Goal: Task Accomplishment & Management: Use online tool/utility

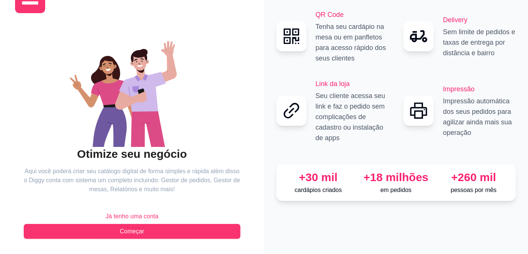
scroll to position [113, 0]
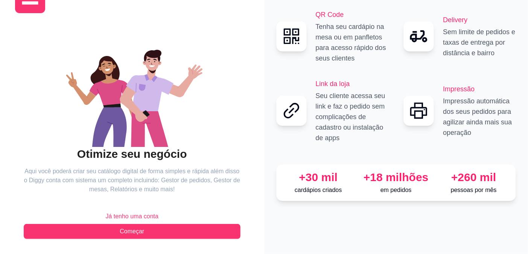
click at [66, 224] on div "Otimize seu negócio Aqui você poderá criar seu catálogo digital de forma simple…" at bounding box center [132, 129] width 234 height 220
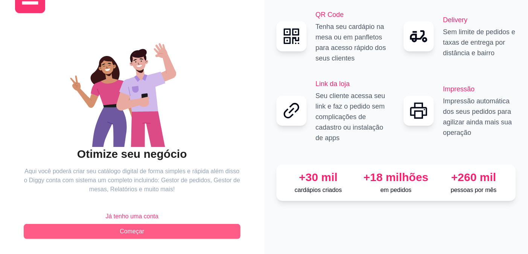
click at [72, 224] on button "Começar" at bounding box center [132, 231] width 217 height 15
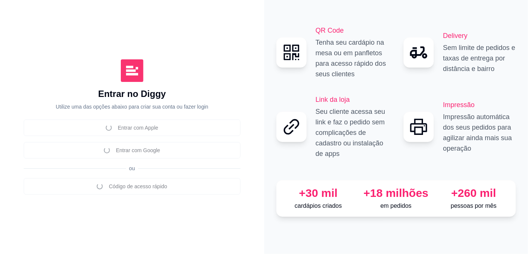
scroll to position [84, 0]
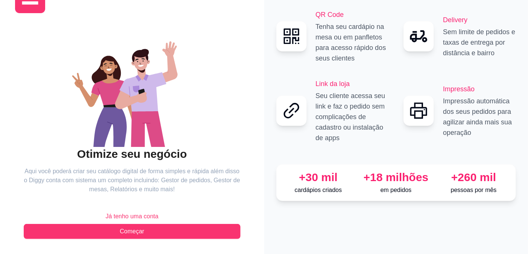
scroll to position [113, 0]
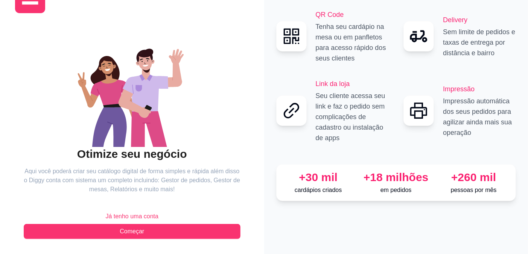
click at [145, 212] on span "Já tenho uma conta" at bounding box center [131, 216] width 53 height 9
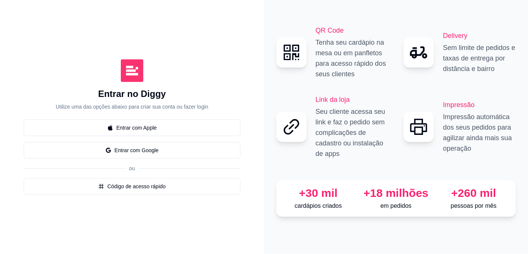
scroll to position [113, 0]
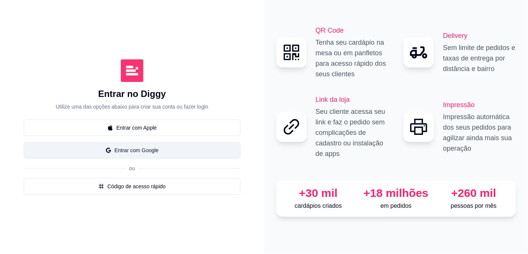
click at [137, 142] on button "Entrar com Google" at bounding box center [132, 150] width 217 height 17
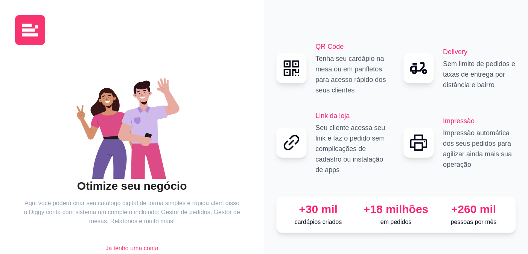
click at [212, 88] on div "Otimize seu negócio Aqui você poderá criar seu catálogo digital de forma simple…" at bounding box center [132, 161] width 217 height 220
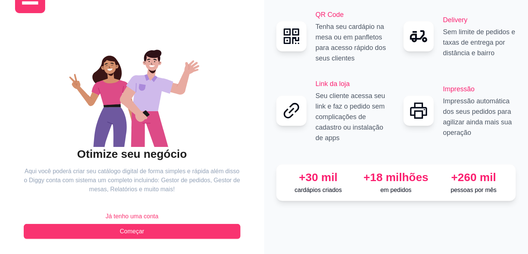
scroll to position [113, 0]
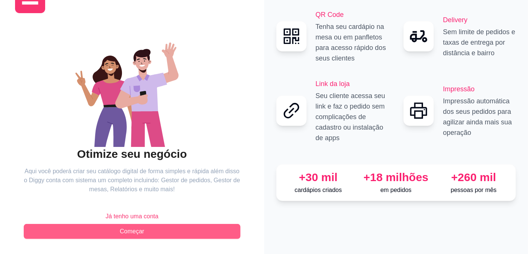
click at [148, 224] on button "Começar" at bounding box center [132, 231] width 217 height 15
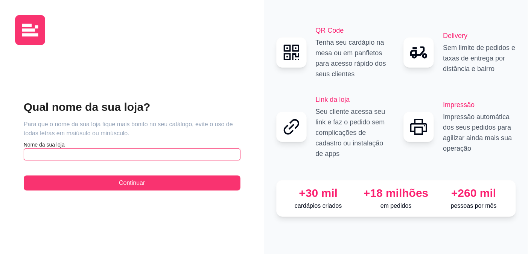
click at [61, 149] on input "text" at bounding box center [132, 155] width 217 height 12
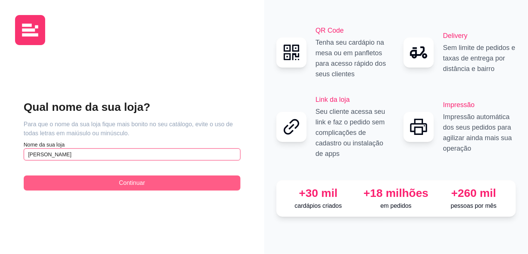
type input "[PERSON_NAME]"
click at [162, 176] on button "Continuar" at bounding box center [132, 183] width 217 height 15
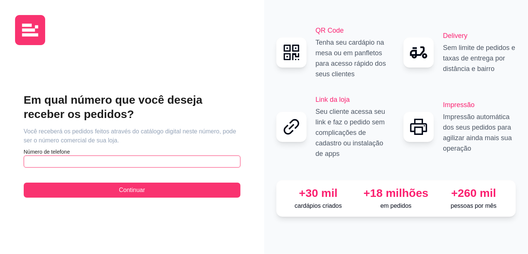
click at [119, 156] on input "text" at bounding box center [132, 162] width 217 height 12
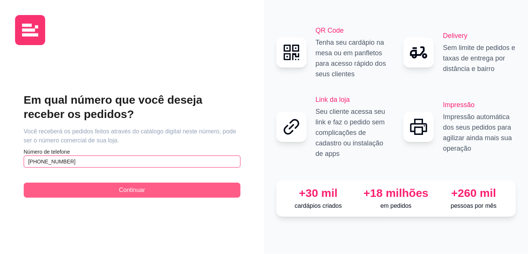
type input "[PHONE_NUMBER]"
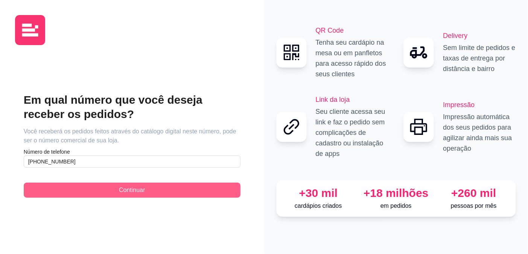
click at [74, 183] on button "Continuar" at bounding box center [132, 190] width 217 height 15
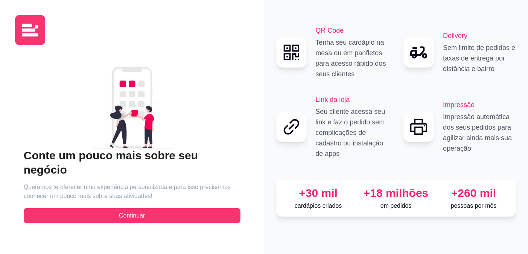
scroll to position [90, 0]
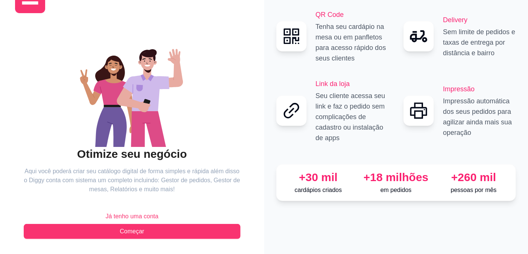
scroll to position [113, 0]
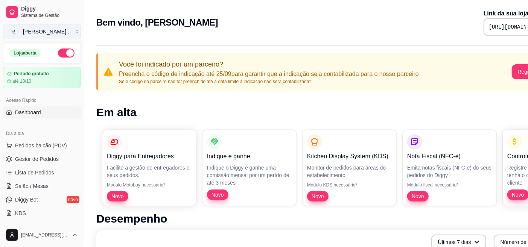
click at [81, 39] on button "R ryke sushi ..." at bounding box center [42, 31] width 78 height 15
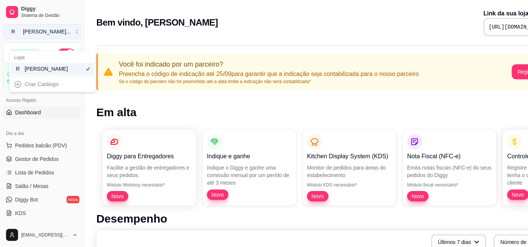
click at [81, 39] on button "R ryke sushi ..." at bounding box center [42, 31] width 78 height 15
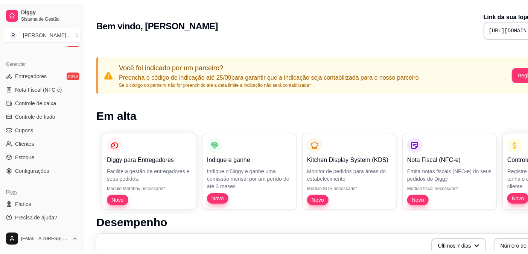
scroll to position [376, 0]
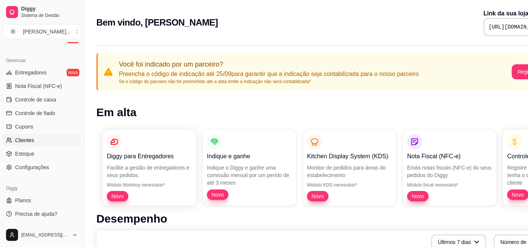
click at [34, 144] on span "Clientes" at bounding box center [24, 141] width 19 height 8
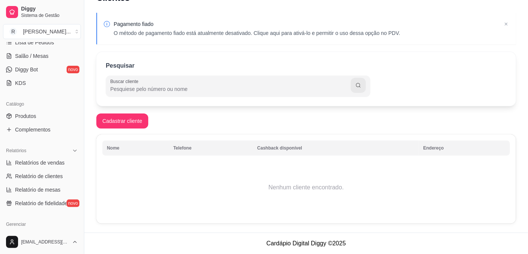
scroll to position [84, 0]
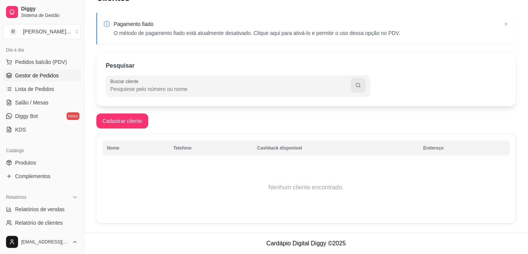
click at [59, 79] on span "Gestor de Pedidos" at bounding box center [37, 76] width 44 height 8
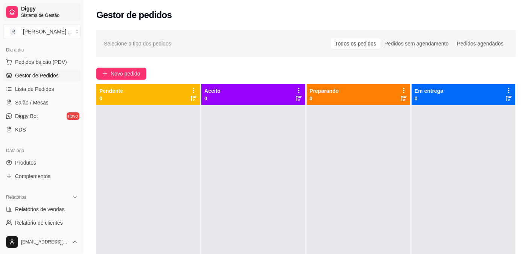
click at [32, 12] on span "Diggy" at bounding box center [49, 9] width 57 height 7
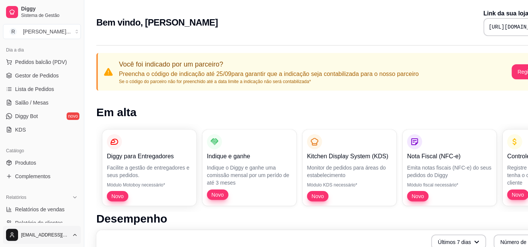
click at [92, 238] on html "Diggy Sistema de Gestão R ryke sushi ... Loja aberta Período gratuito até 18/10…" at bounding box center [264, 123] width 528 height 247
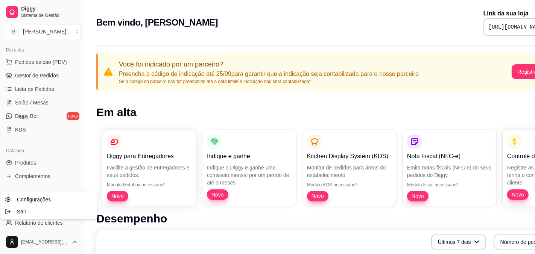
click at [119, 48] on html "Diggy Sistema de Gestão R ryke sushi ... Loja aberta Período gratuito até 18/10…" at bounding box center [267, 127] width 535 height 254
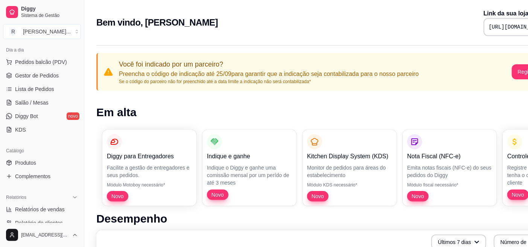
click at [138, 41] on div "Bem vindo, ryke sushi Link da sua loja [URL][DOMAIN_NAME]" at bounding box center [331, 20] width 494 height 41
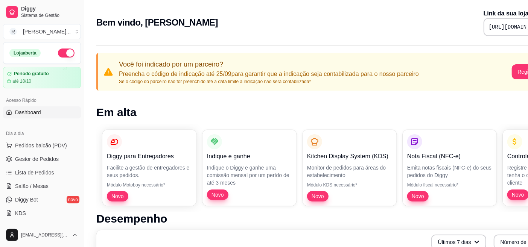
click at [27, 116] on span "Dashboard" at bounding box center [28, 113] width 26 height 8
click at [9, 115] on icon at bounding box center [9, 112] width 5 height 5
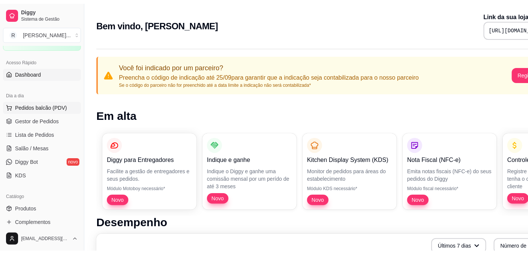
scroll to position [42, 0]
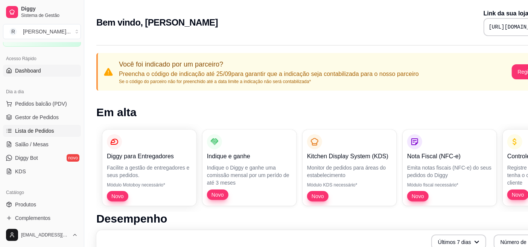
click at [36, 135] on span "Lista de Pedidos" at bounding box center [34, 131] width 39 height 8
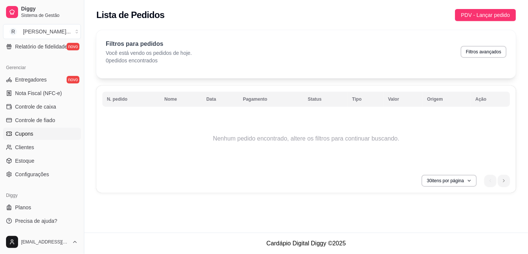
scroll to position [376, 0]
click at [48, 178] on span "Configurações" at bounding box center [32, 175] width 34 height 8
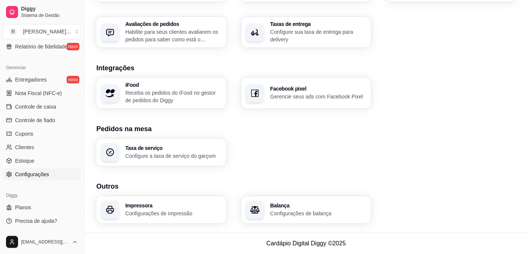
scroll to position [292, 0]
click at [303, 100] on p "Gerencie seus ads com Facebook Pixel" at bounding box center [318, 97] width 96 height 8
click at [310, 43] on p "Configure sua taxa de entrega para delivery" at bounding box center [317, 35] width 93 height 15
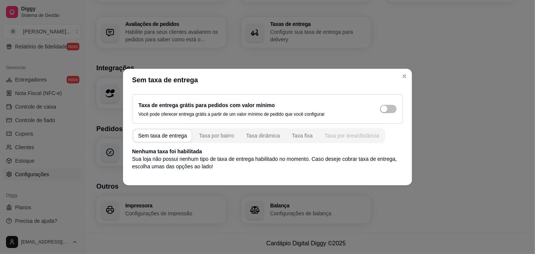
click at [358, 140] on div "Taxa por área/distância" at bounding box center [352, 136] width 55 height 8
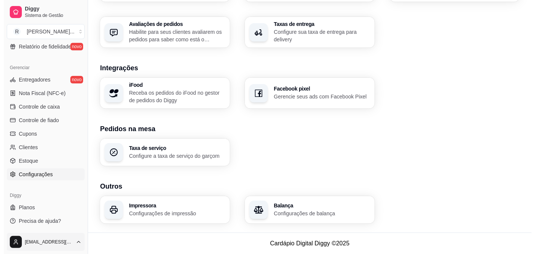
scroll to position [376, 0]
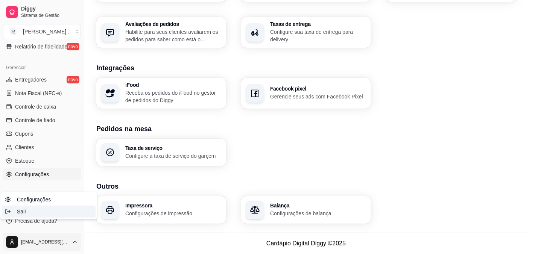
click at [25, 213] on span "Sair" at bounding box center [21, 212] width 9 height 8
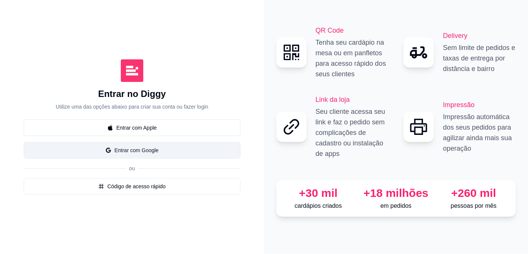
click at [127, 159] on button "Entrar com Google" at bounding box center [132, 150] width 217 height 17
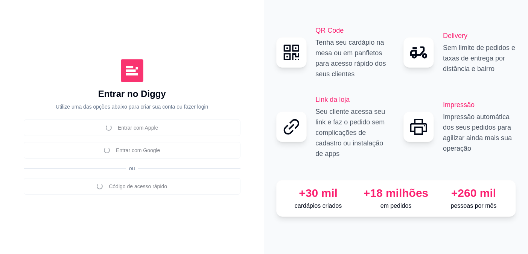
scroll to position [113, 0]
click at [216, 199] on div "Entrar no Diggy Utilize uma das opções abaixo para criar sua conta ou fazer log…" at bounding box center [132, 127] width 234 height 224
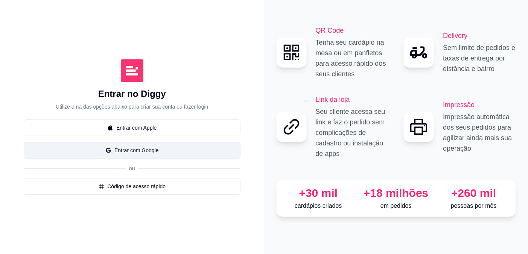
click at [154, 142] on button "Entrar com Google" at bounding box center [132, 150] width 217 height 17
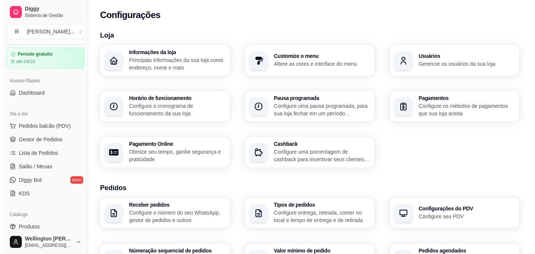
scroll to position [84, 0]
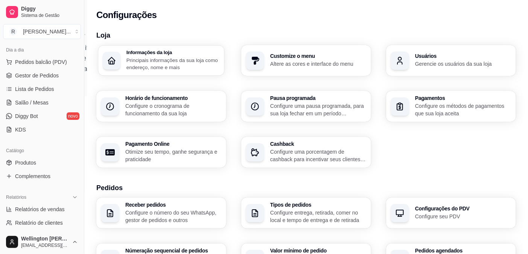
click at [199, 71] on p "Principais informações da sua loja como endereço, nome e mais" at bounding box center [172, 63] width 93 height 15
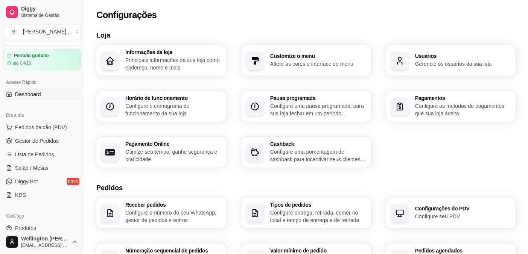
scroll to position [42, 0]
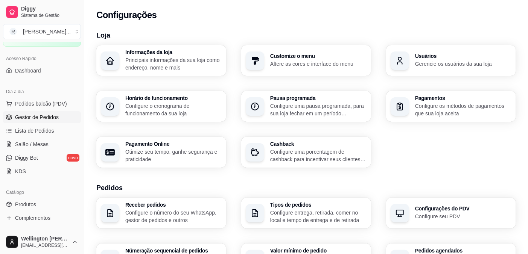
click at [56, 121] on span "Gestor de Pedidos" at bounding box center [37, 118] width 44 height 8
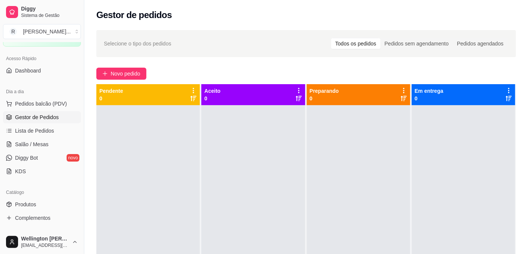
click at [182, 102] on div "Pendente 0" at bounding box center [147, 94] width 97 height 15
click at [240, 102] on div "Aceito 0" at bounding box center [252, 94] width 97 height 15
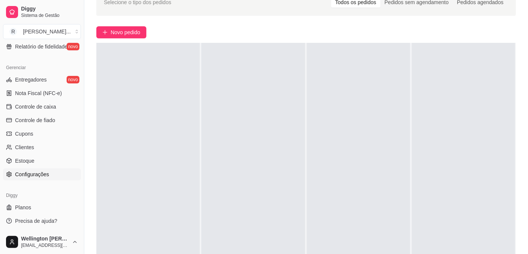
scroll to position [42, 0]
click at [39, 171] on span "Configurações" at bounding box center [32, 175] width 34 height 8
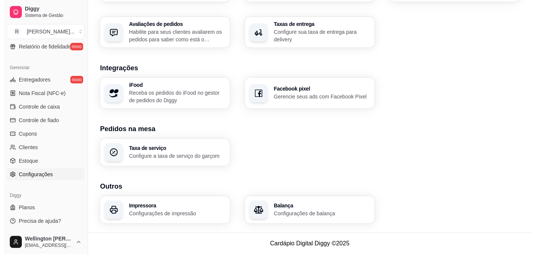
scroll to position [419, 0]
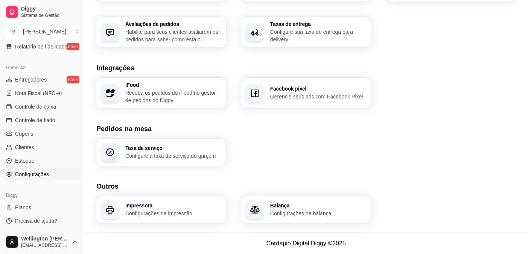
click at [180, 203] on h3 "Impressora" at bounding box center [173, 205] width 96 height 5
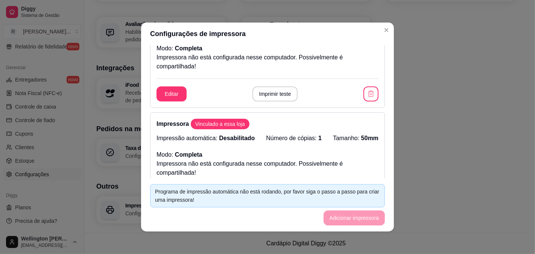
scroll to position [42, 0]
click at [275, 102] on button "Imprimir teste" at bounding box center [275, 94] width 46 height 15
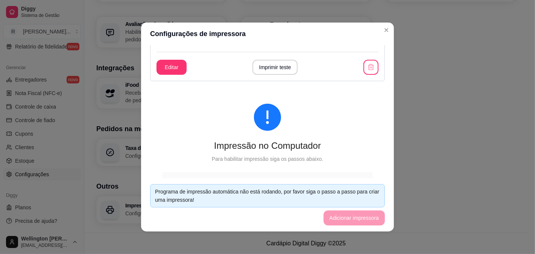
scroll to position [209, 0]
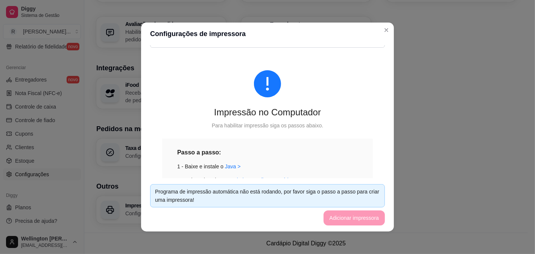
click at [266, 41] on button "Imprimir teste" at bounding box center [275, 34] width 44 height 15
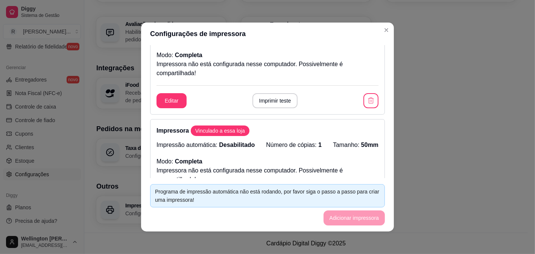
scroll to position [42, 0]
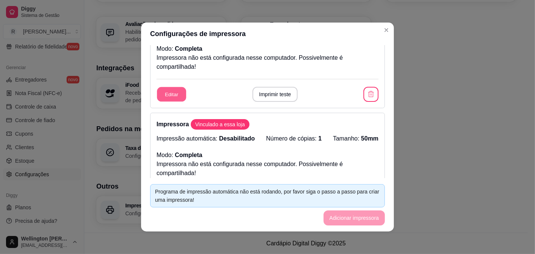
click at [157, 102] on button "Editar" at bounding box center [171, 94] width 29 height 15
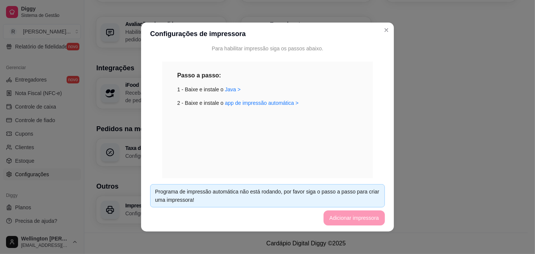
scroll to position [292, 0]
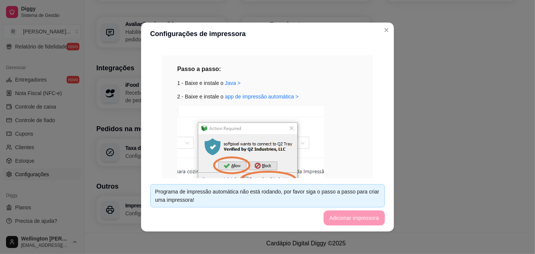
click at [366, 210] on footer "Programa de impressão automática não está rodando, por favor siga o passo a pas…" at bounding box center [267, 204] width 253 height 53
click at [292, 213] on footer "Programa de impressão automática não está rodando, por favor siga o passo a pas…" at bounding box center [267, 204] width 253 height 53
click at [287, 188] on div "Programa de impressão automática não está rodando, por favor siga o passo a pas…" at bounding box center [267, 196] width 225 height 17
drag, startPoint x: 319, startPoint y: 153, endPoint x: 325, endPoint y: 150, distance: 6.2
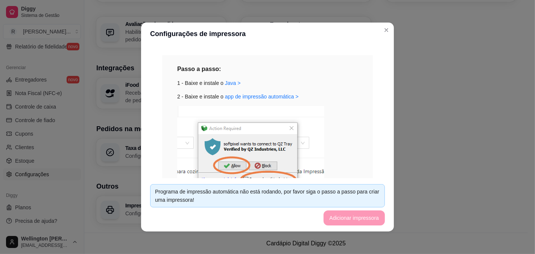
click at [320, 153] on div "Passo a passo: 1 - Baixe e instale o [GEOGRAPHIC_DATA] > 2 - Baixe e instale o …" at bounding box center [267, 149] width 181 height 171
click at [260, 85] on div "Impressão no Computador Para habilitar impressão siga os passos abaixo. Passo a…" at bounding box center [267, 118] width 235 height 299
drag, startPoint x: 266, startPoint y: 86, endPoint x: 276, endPoint y: 95, distance: 13.9
click at [271, 87] on div "Impressão no Computador Para habilitar impressão siga os passos abaixo. Passo a…" at bounding box center [267, 118] width 235 height 299
click at [280, 35] on div "Impressão no Computador" at bounding box center [267, 29] width 211 height 12
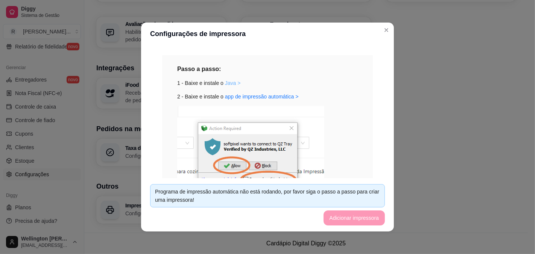
click at [225, 86] on link "Java >" at bounding box center [233, 83] width 16 height 6
click at [225, 100] on link "app de impressão automática >" at bounding box center [262, 97] width 74 height 6
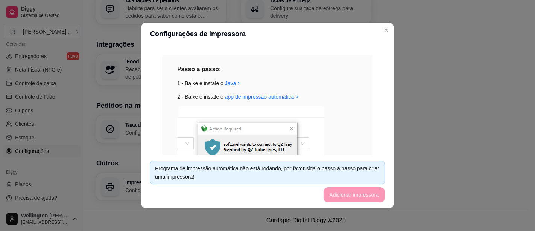
click at [386, 185] on footer "Programa de impressão automática não está rodando, por favor siga o passo a pas…" at bounding box center [267, 181] width 253 height 53
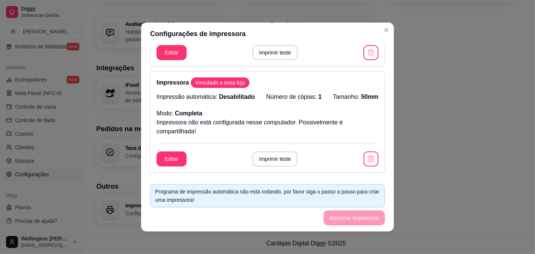
scroll to position [125, 0]
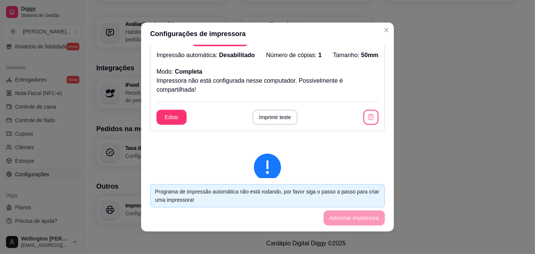
click at [156, 60] on p "Impressão automática: Desabilitado" at bounding box center [205, 55] width 98 height 9
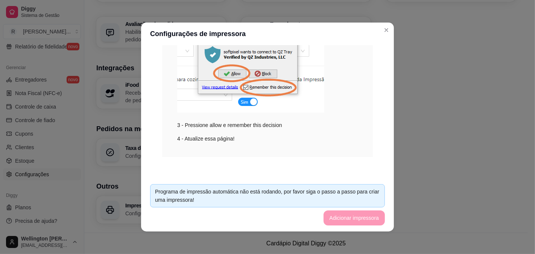
scroll to position [2, 0]
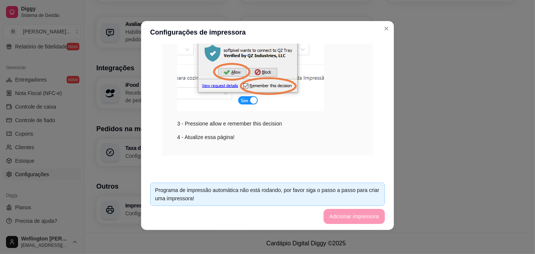
click at [358, 205] on footer "Programa de impressão automática não está rodando, por favor siga o passo a pas…" at bounding box center [267, 203] width 253 height 53
click at [194, 133] on div "4 - Atualize essa página!" at bounding box center [267, 137] width 181 height 8
click at [194, 120] on div "3 - Pressione allow e remember this decision" at bounding box center [267, 69] width 181 height 115
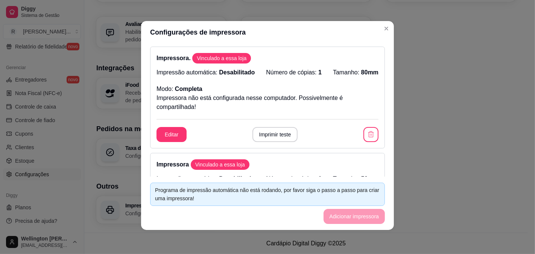
scroll to position [0, 0]
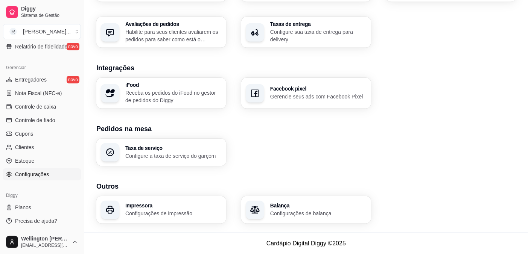
click at [190, 210] on p "Configurações de impressão" at bounding box center [173, 214] width 96 height 8
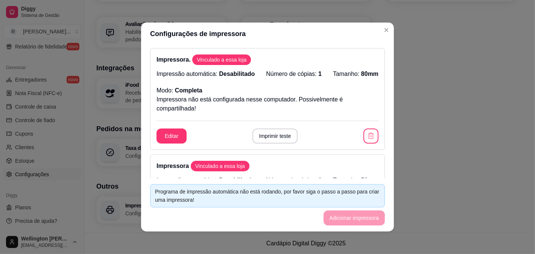
scroll to position [42, 0]
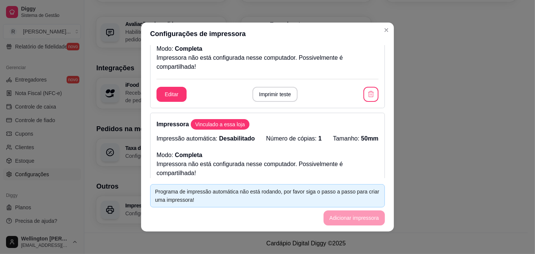
click at [206, 130] on div "Vinculado a essa loja" at bounding box center [220, 124] width 59 height 11
click at [156, 102] on button "Editar" at bounding box center [171, 94] width 30 height 15
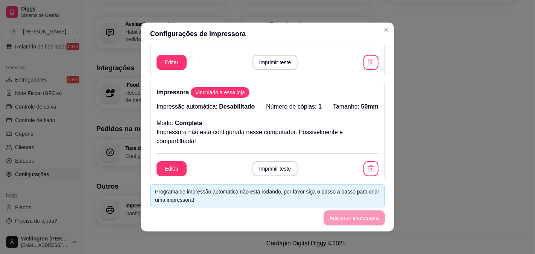
scroll to position [84, 0]
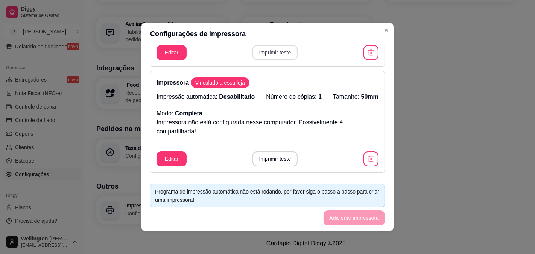
click at [268, 60] on button "Imprimir teste" at bounding box center [275, 52] width 46 height 15
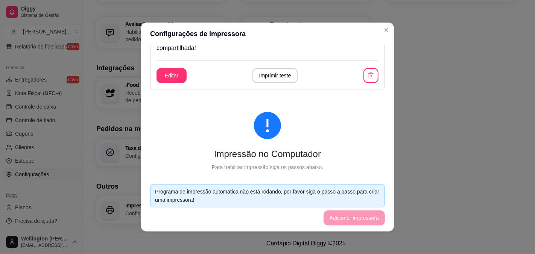
scroll to position [209, 0]
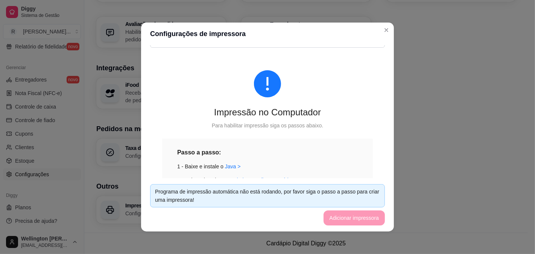
click at [156, 41] on button "Editar" at bounding box center [171, 33] width 30 height 15
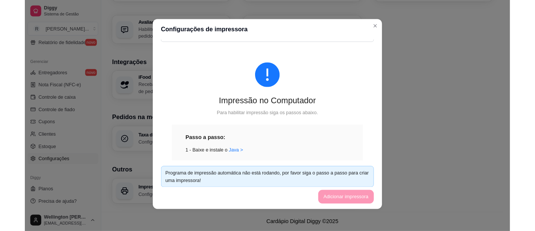
scroll to position [292, 0]
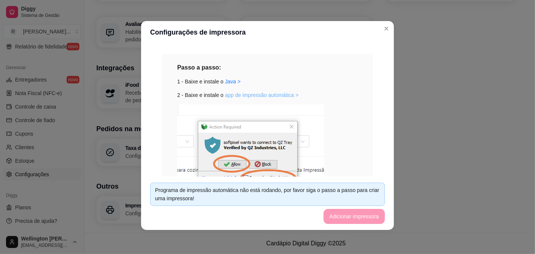
click at [234, 98] on link "app de impressão automática >" at bounding box center [262, 95] width 74 height 6
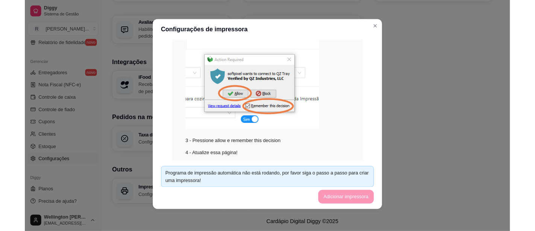
scroll to position [353, 0]
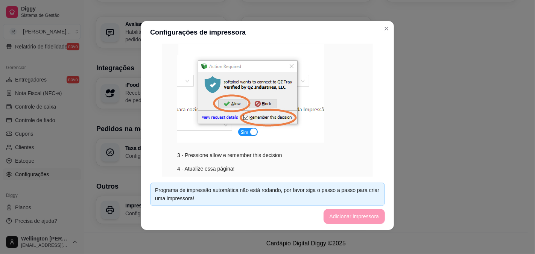
click at [225, 24] on link "Java >" at bounding box center [233, 21] width 16 height 6
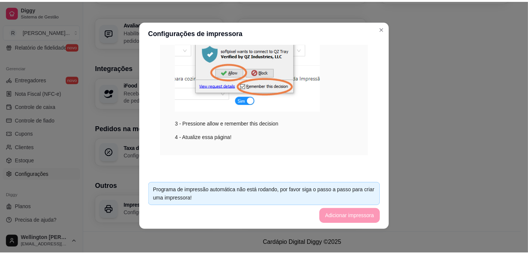
scroll to position [454, 0]
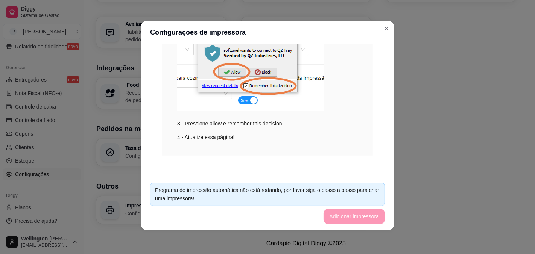
click at [362, 205] on footer "Programa de impressão automática não está rodando, por favor siga o passo a pas…" at bounding box center [267, 203] width 253 height 53
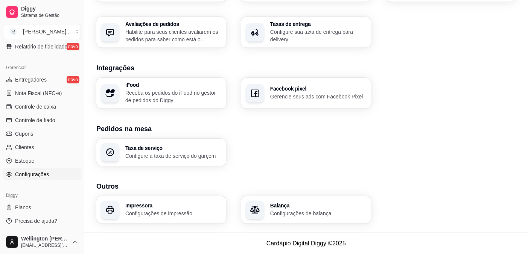
click at [49, 171] on span "Configurações" at bounding box center [32, 175] width 34 height 8
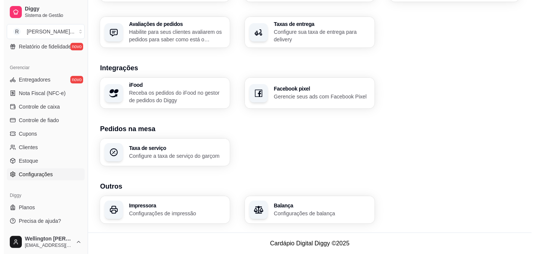
scroll to position [419, 0]
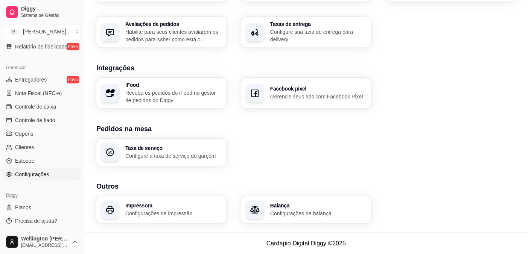
click at [165, 210] on p "Configurações de impressão" at bounding box center [173, 214] width 96 height 8
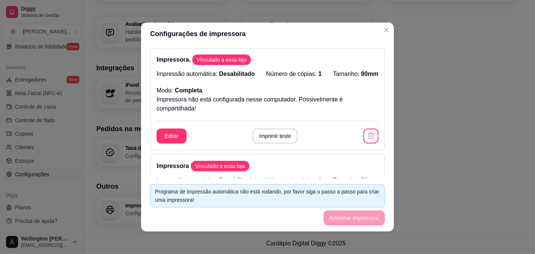
click at [210, 64] on span "Vinculado a essa loja" at bounding box center [222, 60] width 56 height 8
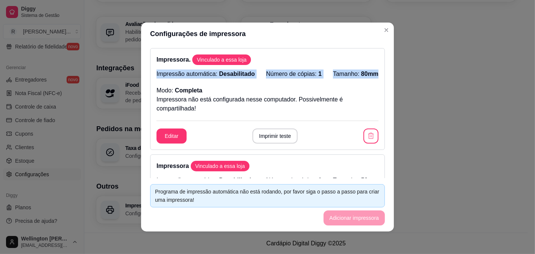
drag, startPoint x: 414, startPoint y: 81, endPoint x: 412, endPoint y: 96, distance: 15.6
click at [394, 84] on div "Impressora. Vinculado a essa loja Impressão automática: Desabilitado Número de …" at bounding box center [267, 111] width 253 height 133
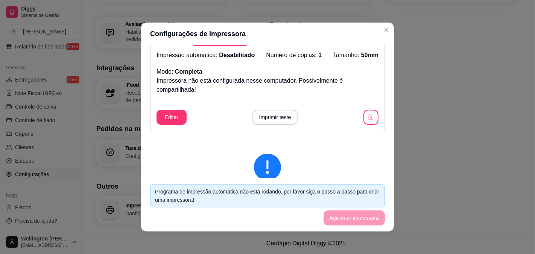
scroll to position [167, 0]
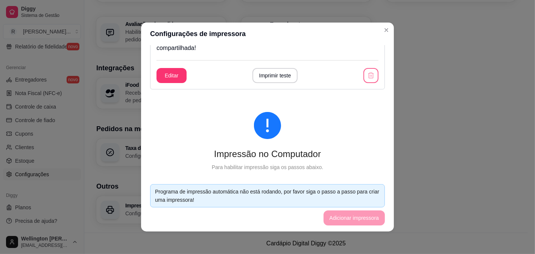
click at [375, 79] on icon "button" at bounding box center [371, 76] width 8 height 8
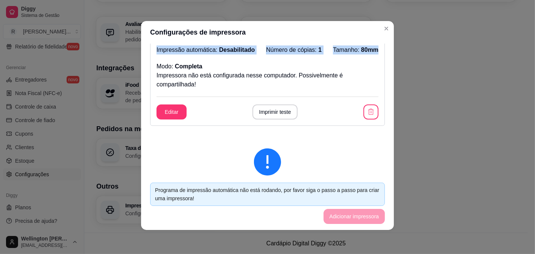
scroll to position [0, 0]
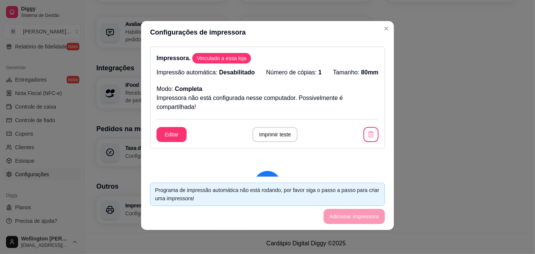
click at [213, 62] on span "Vinculado a essa loja" at bounding box center [222, 59] width 56 height 8
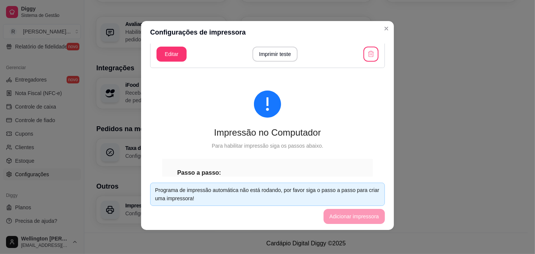
scroll to position [84, 0]
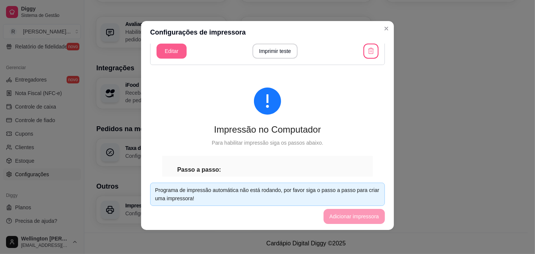
click at [156, 59] on button "Editar" at bounding box center [171, 51] width 30 height 15
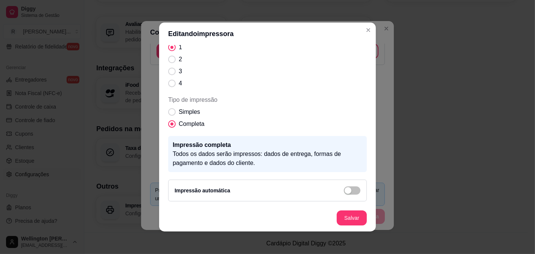
scroll to position [2, 0]
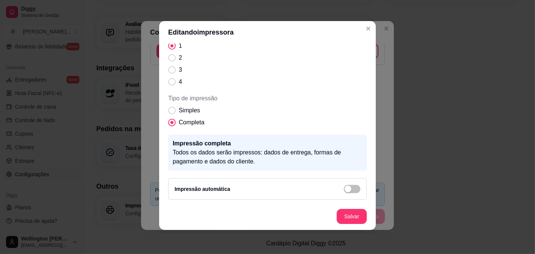
click at [223, 148] on p "Todos os dados serão impressos: dados de entrega, formas de pagamento e dados d…" at bounding box center [268, 157] width 190 height 18
click at [280, 148] on p "Todos os dados serão impressos: dados de entrega, formas de pagamento e dados d…" at bounding box center [268, 157] width 190 height 18
drag, startPoint x: 279, startPoint y: 126, endPoint x: 145, endPoint y: 114, distance: 134.8
click at [228, 135] on div "Impressão completa Todos os dados serão impressos: dados de entrega, formas de …" at bounding box center [267, 153] width 199 height 36
click at [168, 135] on div "Impressão completa Todos os dados serão impressos: dados de entrega, formas de …" at bounding box center [267, 153] width 199 height 36
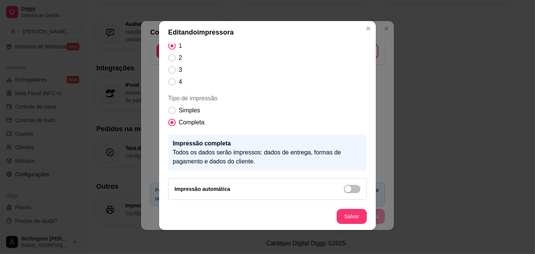
scroll to position [129, 0]
click at [184, 127] on span "Completa" at bounding box center [192, 122] width 26 height 9
click at [173, 129] on input "Completa" at bounding box center [170, 126] width 5 height 5
click at [246, 148] on p "Todos os dados serão impressos: dados de entrega, formas de pagamento e dados d…" at bounding box center [268, 157] width 190 height 18
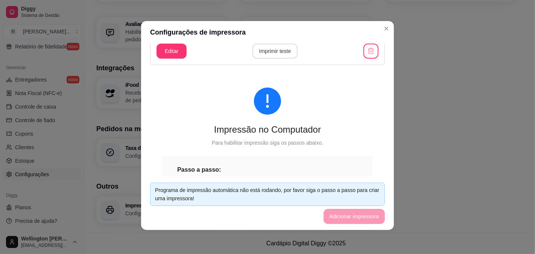
click at [269, 59] on button "Imprimir teste" at bounding box center [275, 51] width 46 height 15
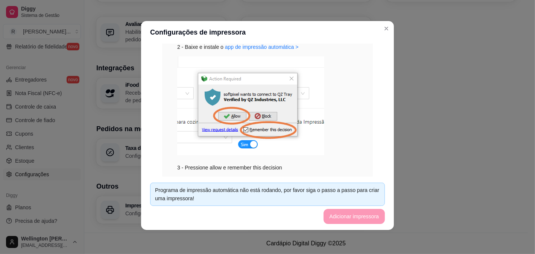
scroll to position [322, 0]
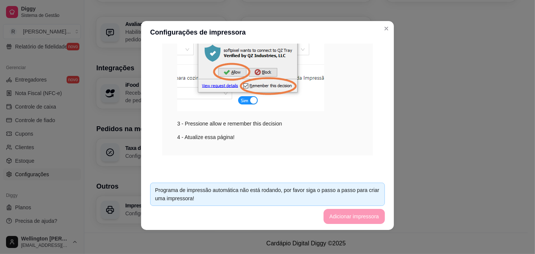
click at [378, 216] on footer "Programa de impressão automática não está rodando, por favor siga o passo a pas…" at bounding box center [267, 203] width 253 height 53
click at [383, 208] on footer "Programa de impressão automática não está rodando, por favor siga o passo a pas…" at bounding box center [267, 203] width 253 height 53
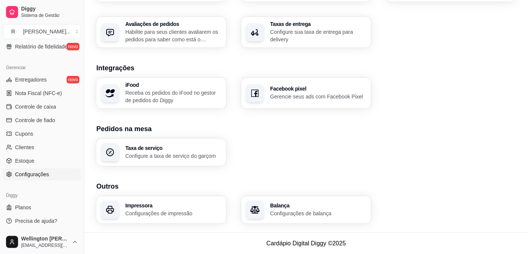
click at [199, 210] on p "Configurações de impressão" at bounding box center [173, 214] width 96 height 8
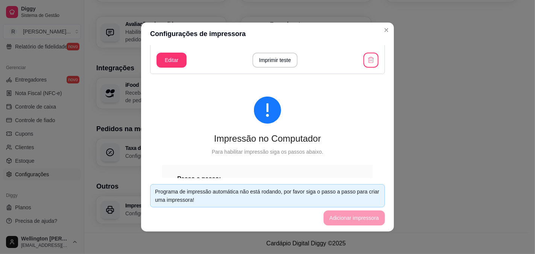
scroll to position [84, 0]
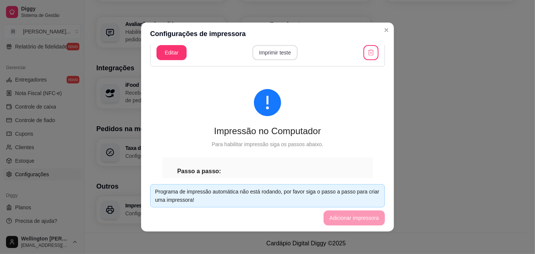
click at [269, 60] on button "Imprimir teste" at bounding box center [275, 52] width 46 height 15
click at [156, 60] on button "Editar" at bounding box center [171, 52] width 30 height 15
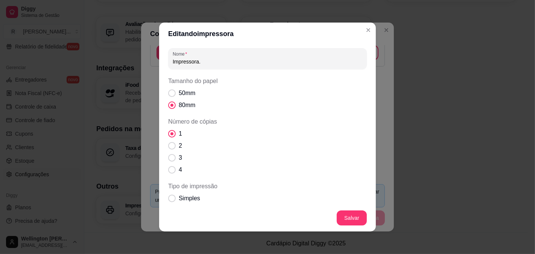
click at [187, 65] on input "Impressora." at bounding box center [268, 62] width 190 height 8
type input "I"
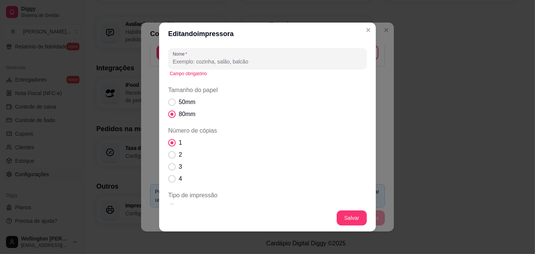
type input "b"
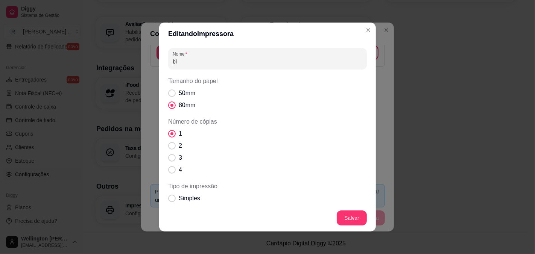
type input "b"
type input "impressoa blutuf"
click at [169, 97] on span "Tamanho do papel" at bounding box center [172, 93] width 7 height 7
click at [168, 100] on input "50mm" at bounding box center [170, 97] width 5 height 5
radio input "true"
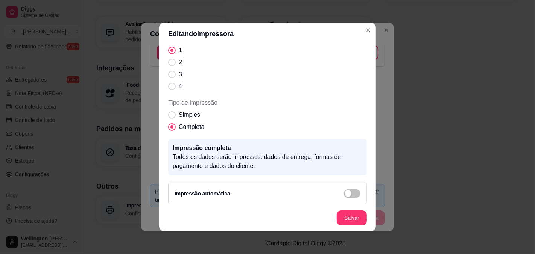
scroll to position [125, 0]
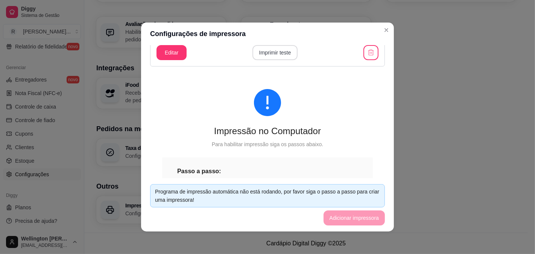
click at [270, 60] on button "Imprimir teste" at bounding box center [275, 52] width 46 height 15
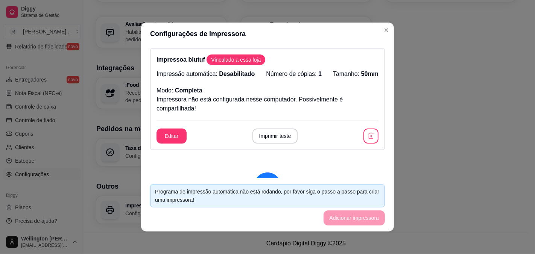
scroll to position [42, 0]
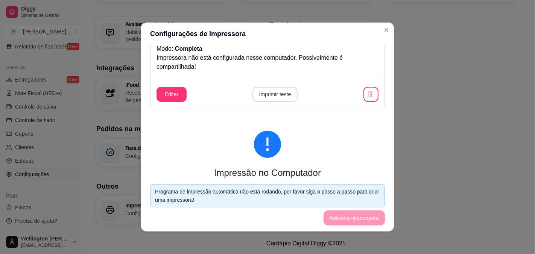
click at [286, 102] on button "Imprimir teste" at bounding box center [275, 94] width 46 height 15
click at [156, 102] on button "Editar" at bounding box center [171, 94] width 30 height 15
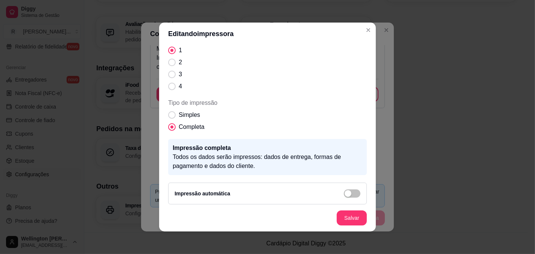
scroll to position [125, 0]
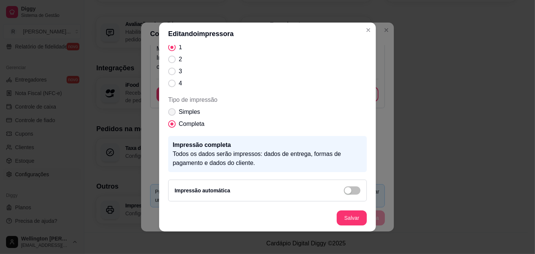
click at [168, 116] on span "Tipo de impressão" at bounding box center [172, 112] width 8 height 8
click at [168, 118] on input "Simples" at bounding box center [170, 116] width 5 height 5
radio input "true"
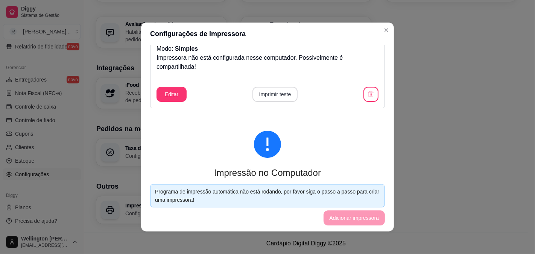
click at [273, 102] on button "Imprimir teste" at bounding box center [275, 94] width 46 height 15
click at [157, 102] on button "Editar" at bounding box center [171, 94] width 29 height 15
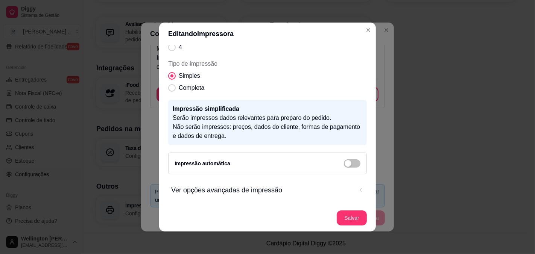
scroll to position [167, 0]
click at [169, 92] on span "Tipo de impressão" at bounding box center [172, 88] width 7 height 7
click at [168, 94] on input "Completa" at bounding box center [170, 92] width 5 height 5
radio input "true"
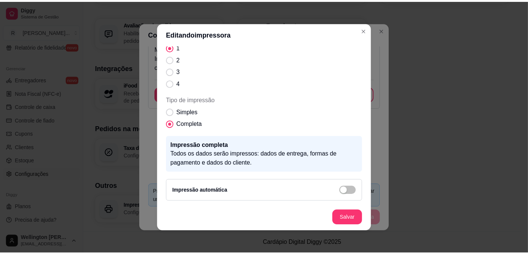
scroll to position [0, 0]
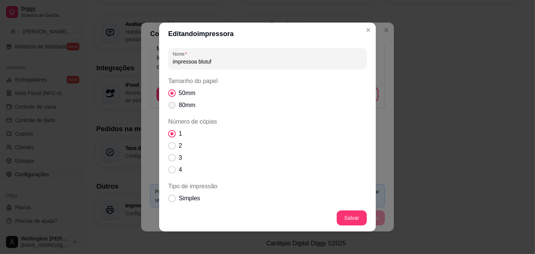
click at [169, 109] on span "Tamanho do papel" at bounding box center [172, 105] width 7 height 7
click at [168, 112] on input "80mm" at bounding box center [170, 109] width 5 height 5
radio input "true"
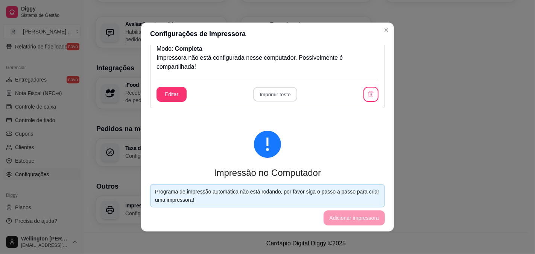
click at [272, 102] on button "Imprimir teste" at bounding box center [275, 94] width 44 height 15
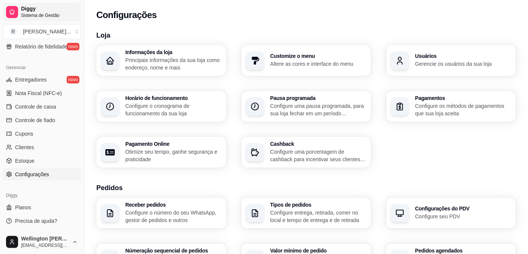
click at [51, 17] on span "Sistema de Gestão" at bounding box center [49, 15] width 57 height 6
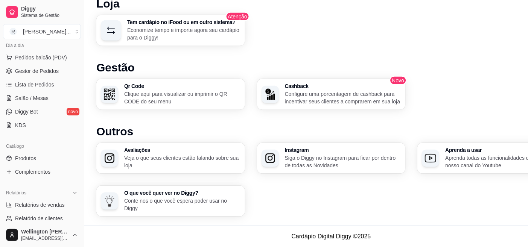
scroll to position [87, 0]
click at [45, 76] on span "Gestor de Pedidos" at bounding box center [37, 72] width 44 height 8
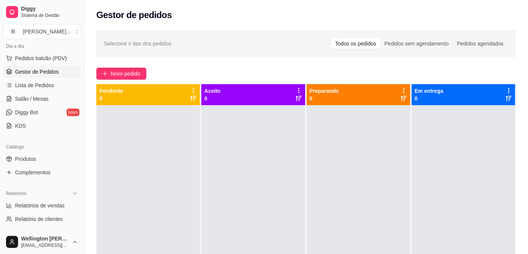
click at [448, 102] on div "Em entrega 0" at bounding box center [463, 94] width 97 height 15
click at [140, 78] on span "Novo pedido" at bounding box center [126, 74] width 30 height 8
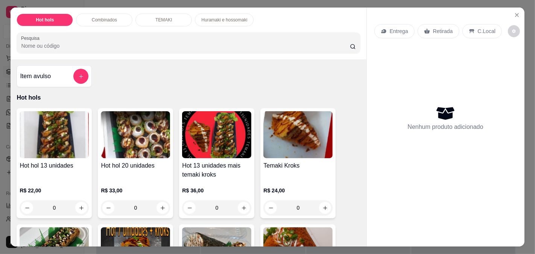
click at [277, 158] on img at bounding box center [297, 134] width 69 height 47
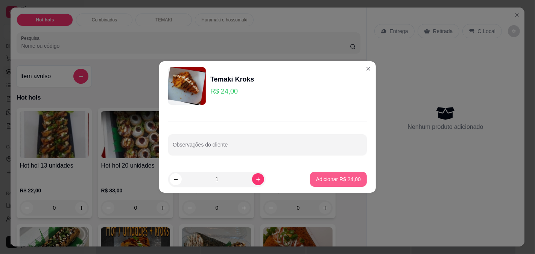
click at [342, 183] on p "Adicionar R$ 24,00" at bounding box center [338, 180] width 45 height 8
type input "1"
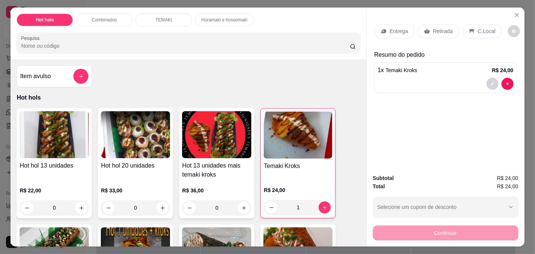
click at [442, 36] on div "Retirada" at bounding box center [439, 31] width 42 height 14
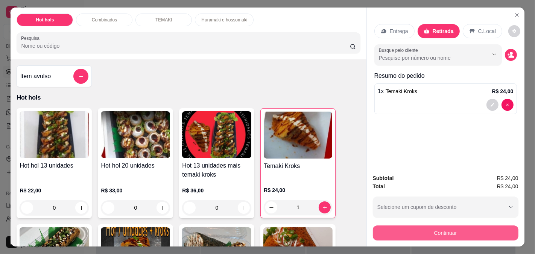
click at [449, 226] on button "Continuar" at bounding box center [446, 233] width 146 height 15
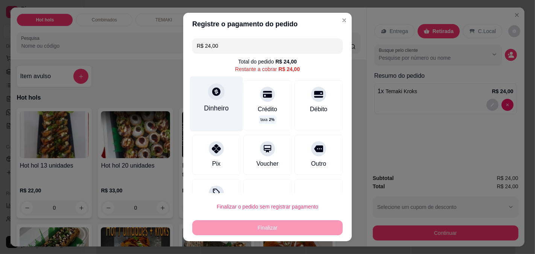
click at [200, 121] on div "Dinheiro" at bounding box center [216, 103] width 53 height 55
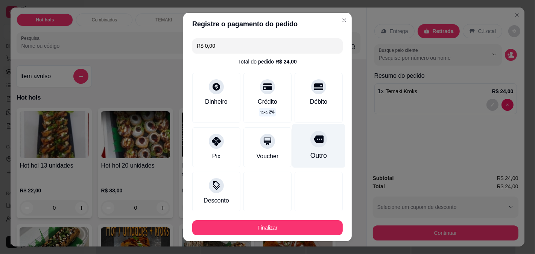
type input "R$ 0,00"
click at [298, 168] on div "Outro" at bounding box center [318, 146] width 53 height 44
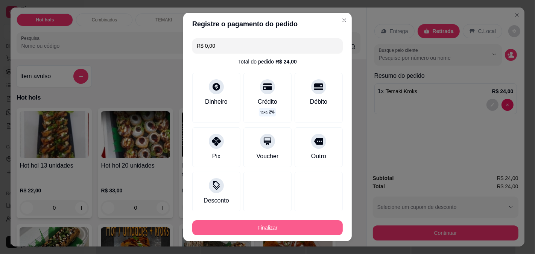
click at [308, 224] on button "Finalizar" at bounding box center [267, 227] width 150 height 15
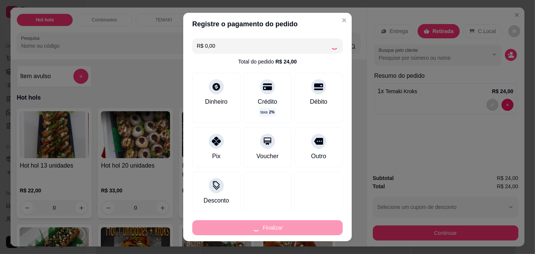
type input "0"
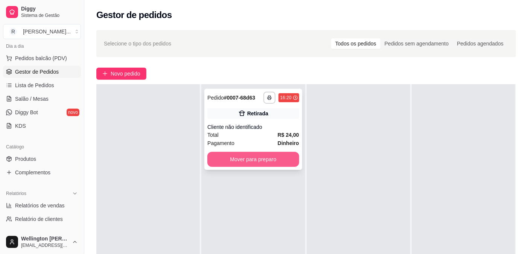
scroll to position [26, 0]
click at [284, 167] on button "Mover para preparo" at bounding box center [252, 159] width 91 height 15
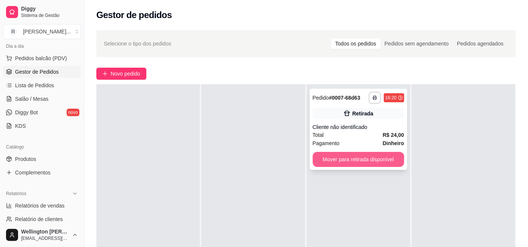
click at [381, 167] on button "Mover para retirada disponível" at bounding box center [358, 159] width 91 height 15
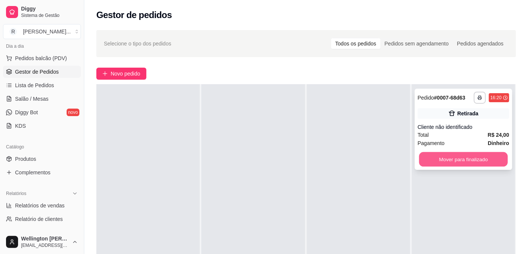
click at [448, 167] on button "Mover para finalizado" at bounding box center [463, 159] width 89 height 15
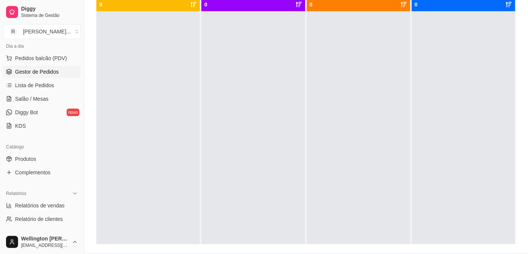
scroll to position [0, 0]
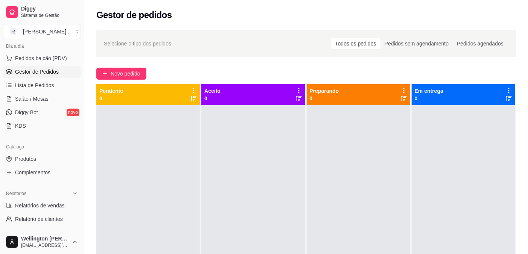
click at [283, 155] on div at bounding box center [252, 232] width 103 height 254
click at [160, 102] on div "Pendente 0" at bounding box center [147, 94] width 97 height 15
click at [262, 105] on div "Aceito 0" at bounding box center [252, 94] width 103 height 21
click at [269, 102] on div "Aceito 0" at bounding box center [252, 94] width 97 height 15
drag, startPoint x: 267, startPoint y: 133, endPoint x: 270, endPoint y: 123, distance: 9.8
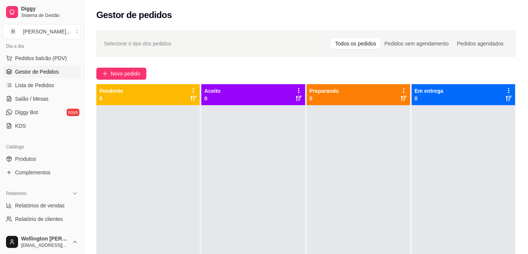
click at [267, 132] on div at bounding box center [252, 232] width 103 height 254
click at [271, 102] on div "Aceito 0" at bounding box center [252, 94] width 97 height 15
click at [339, 102] on p "0" at bounding box center [324, 99] width 29 height 8
click at [478, 102] on div "Em entrega 0" at bounding box center [463, 94] width 97 height 15
click at [123, 102] on p "0" at bounding box center [111, 99] width 24 height 8
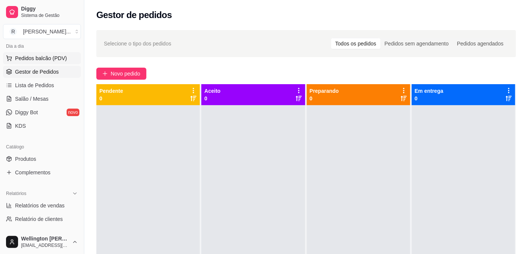
click at [50, 62] on span "Pedidos balcão (PDV)" at bounding box center [41, 59] width 52 height 8
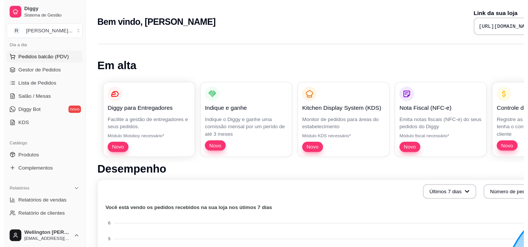
scroll to position [567, 0]
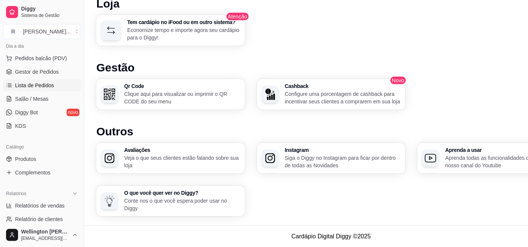
click at [40, 89] on span "Lista de Pedidos" at bounding box center [34, 86] width 39 height 8
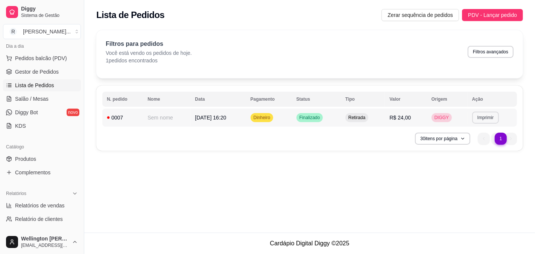
click at [494, 124] on button "Imprimir" at bounding box center [485, 118] width 27 height 12
click at [482, 179] on button "impressoa blutuf" at bounding box center [465, 175] width 55 height 12
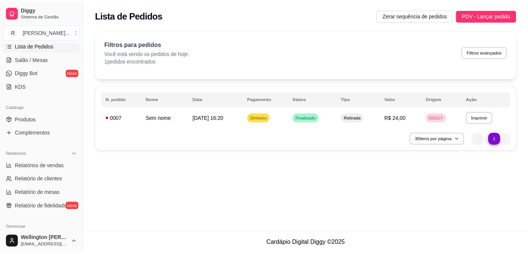
scroll to position [129, 0]
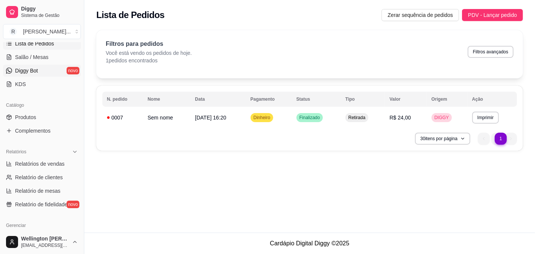
click at [38, 74] on span "Diggy Bot" at bounding box center [26, 71] width 23 height 8
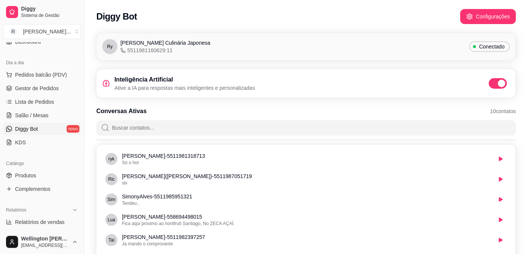
scroll to position [84, 0]
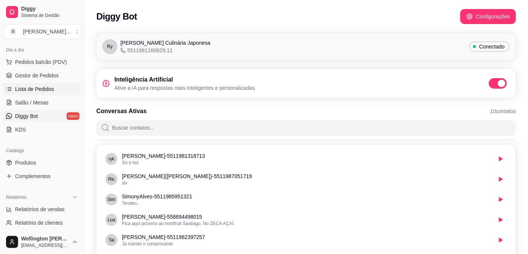
click at [70, 95] on link "Lista de Pedidos" at bounding box center [42, 89] width 78 height 12
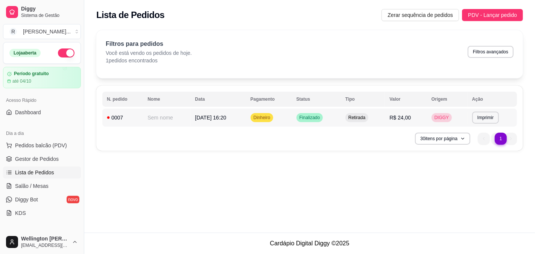
click at [451, 121] on span "DIGGY" at bounding box center [442, 118] width 18 height 6
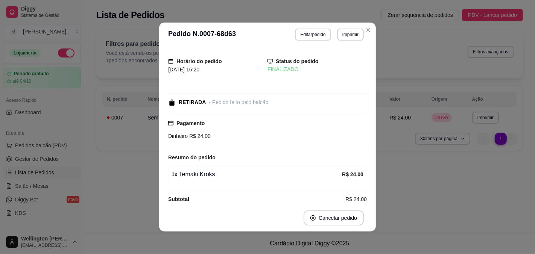
scroll to position [42, 0]
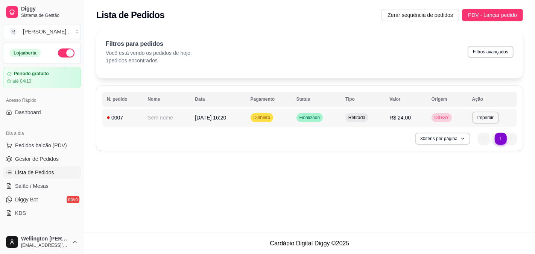
click at [451, 121] on span "DIGGY" at bounding box center [442, 118] width 18 height 6
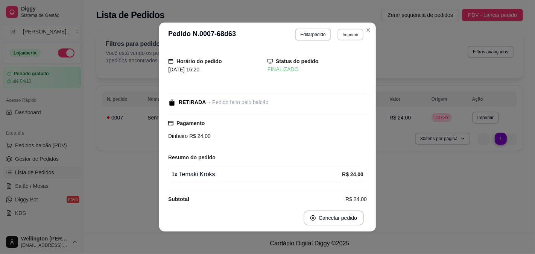
click at [358, 39] on button "Imprimir" at bounding box center [350, 35] width 26 height 12
click at [358, 76] on button "impressoa blutuf" at bounding box center [343, 71] width 55 height 12
click at [363, 40] on button "Imprimir" at bounding box center [350, 35] width 26 height 12
click at [362, 73] on button "impressoa blutuf" at bounding box center [343, 71] width 53 height 12
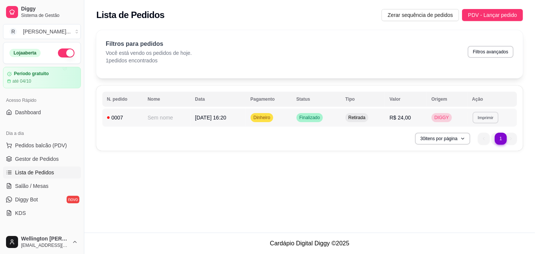
click at [494, 123] on button "Imprimir" at bounding box center [485, 118] width 26 height 12
click at [482, 179] on button "impressoa blutuf" at bounding box center [465, 175] width 55 height 12
click at [460, 141] on icon "button" at bounding box center [462, 139] width 5 height 5
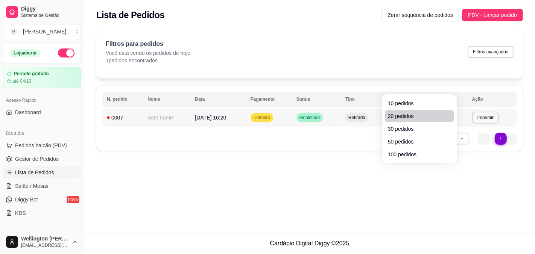
click at [419, 112] on span "20 pedidos" at bounding box center [419, 116] width 63 height 8
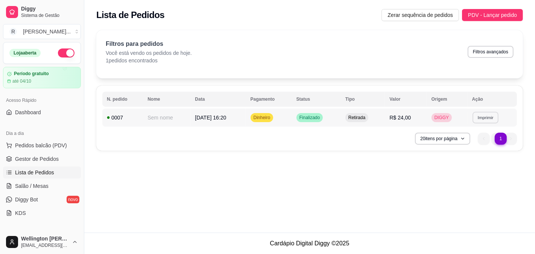
click at [497, 123] on button "Imprimir" at bounding box center [485, 118] width 26 height 12
click at [480, 181] on button "impressoa blutuf" at bounding box center [465, 175] width 55 height 12
click at [488, 124] on button "Imprimir" at bounding box center [485, 118] width 27 height 12
click at [467, 180] on button "impressoa blutuf" at bounding box center [465, 175] width 53 height 12
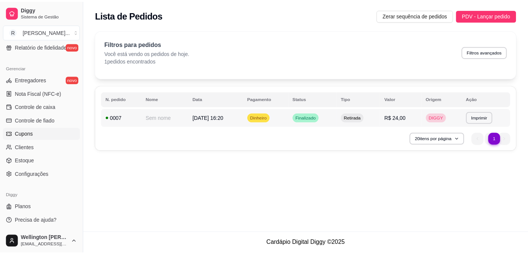
scroll to position [422, 0]
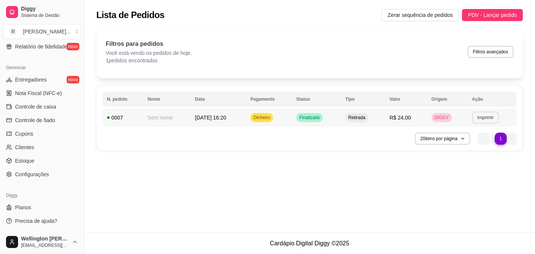
click at [493, 124] on button "Imprimir" at bounding box center [485, 118] width 27 height 12
click at [478, 179] on button "impressoa blutuf" at bounding box center [465, 175] width 55 height 12
click at [35, 171] on span "Configurações" at bounding box center [32, 175] width 34 height 8
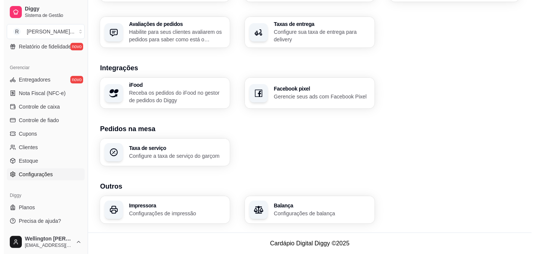
scroll to position [419, 0]
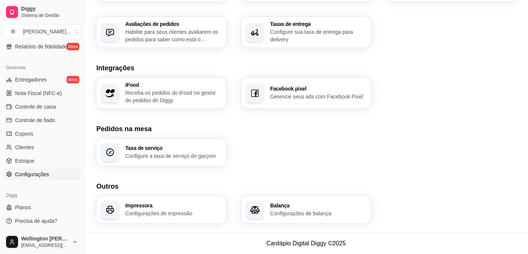
click at [186, 210] on p "Configurações de impressão" at bounding box center [173, 214] width 96 height 8
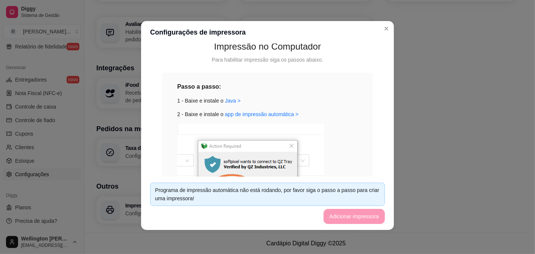
scroll to position [167, 0]
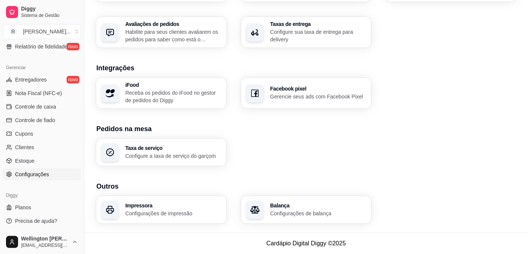
click at [170, 210] on p "Configurações de impressão" at bounding box center [173, 214] width 96 height 8
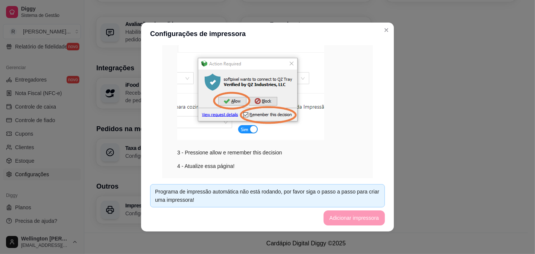
scroll to position [322, 0]
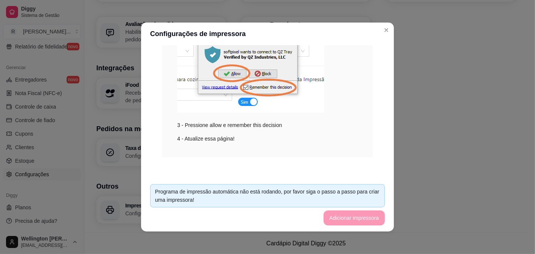
click at [386, 209] on footer "Programa de impressão automática não está rodando, por favor siga o passo a pas…" at bounding box center [267, 204] width 253 height 53
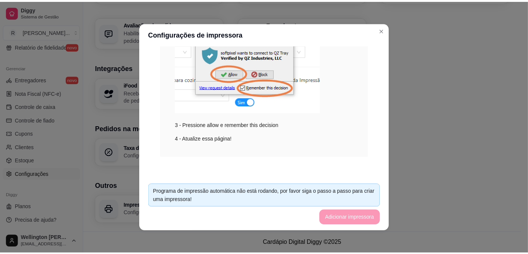
scroll to position [2, 0]
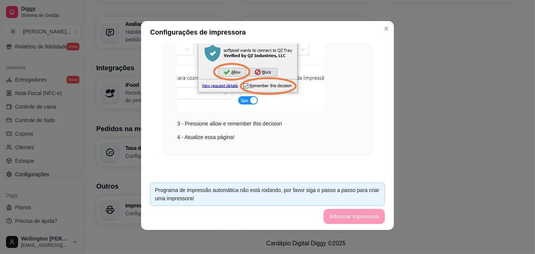
click at [386, 208] on footer "Programa de impressão automática não está rodando, por favor siga o passo a pas…" at bounding box center [267, 203] width 253 height 53
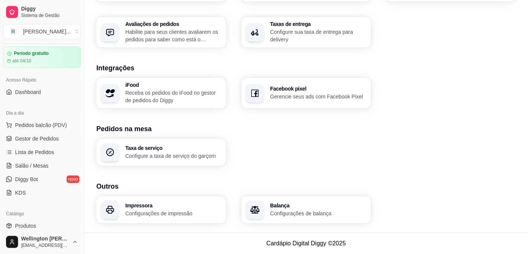
scroll to position [0, 0]
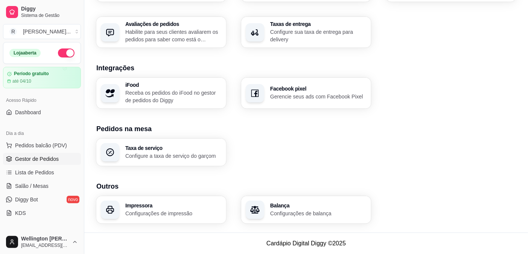
click at [55, 163] on span "Gestor de Pedidos" at bounding box center [37, 159] width 44 height 8
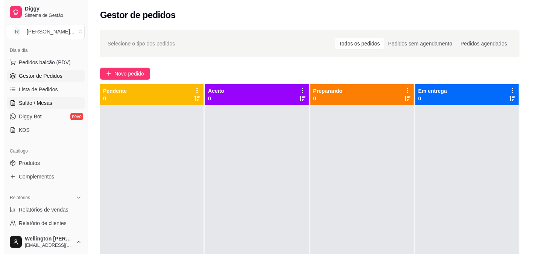
scroll to position [84, 0]
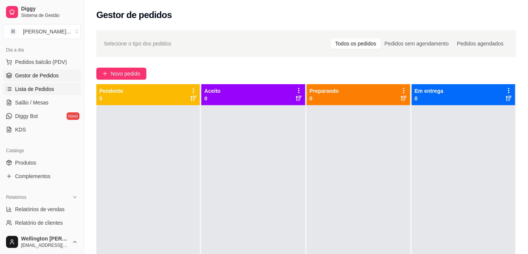
click at [50, 93] on span "Lista de Pedidos" at bounding box center [34, 89] width 39 height 8
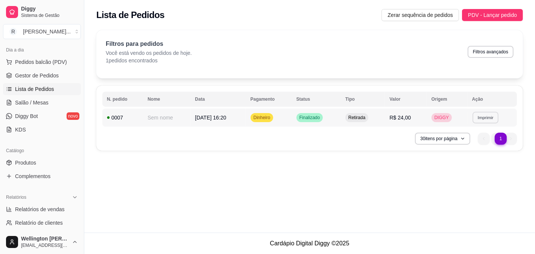
click at [487, 123] on button "Imprimir" at bounding box center [485, 118] width 26 height 12
click at [452, 161] on h4 "Escolha a impressora" at bounding box center [465, 162] width 55 height 8
click at [483, 181] on button "impressoa blutuf" at bounding box center [465, 175] width 53 height 12
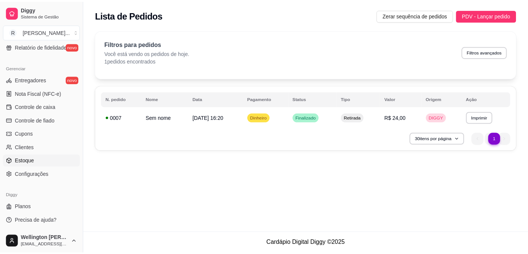
scroll to position [422, 0]
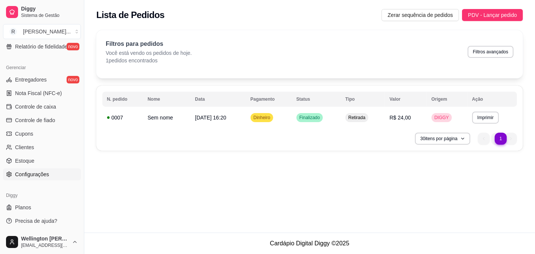
click at [46, 171] on span "Configurações" at bounding box center [32, 175] width 34 height 8
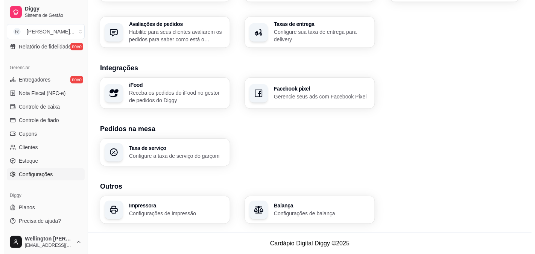
scroll to position [419, 0]
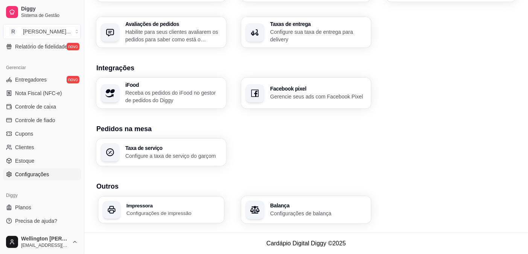
click at [189, 203] on h3 "Impressora" at bounding box center [172, 205] width 93 height 5
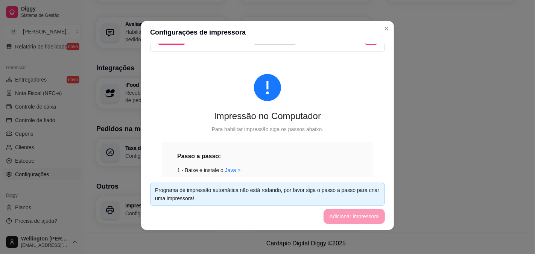
scroll to position [71, 0]
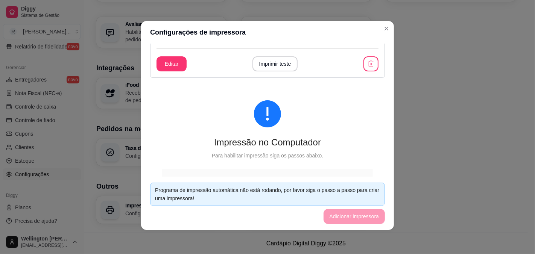
click at [384, 206] on footer "Programa de impressão automática não está rodando, por favor siga o passo a pas…" at bounding box center [267, 203] width 253 height 53
click at [384, 207] on footer "Programa de impressão automática não está rodando, por favor siga o passo a pas…" at bounding box center [267, 203] width 253 height 53
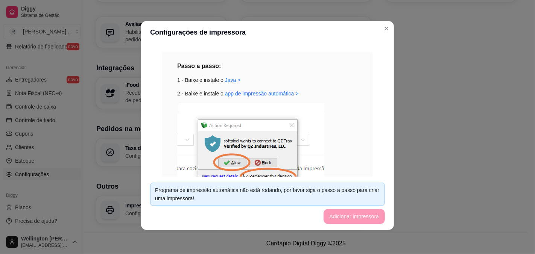
scroll to position [196, 0]
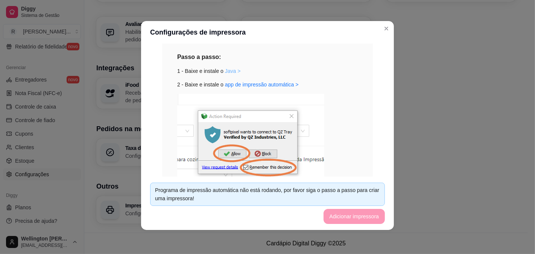
click at [225, 74] on link "Java >" at bounding box center [233, 71] width 16 height 6
click at [370, 209] on footer "Programa de impressão automática não está rodando, por favor siga o passo a pas…" at bounding box center [267, 203] width 253 height 53
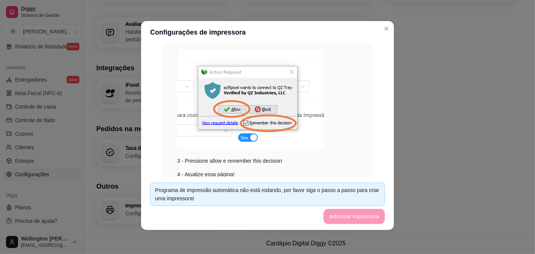
scroll to position [238, 0]
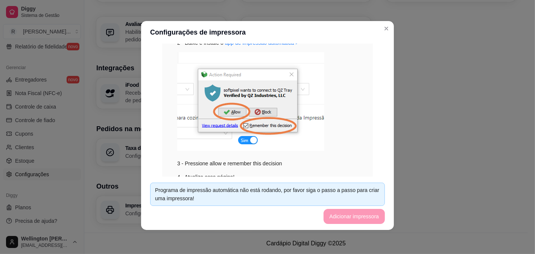
click at [225, 32] on link "Java >" at bounding box center [233, 29] width 16 height 6
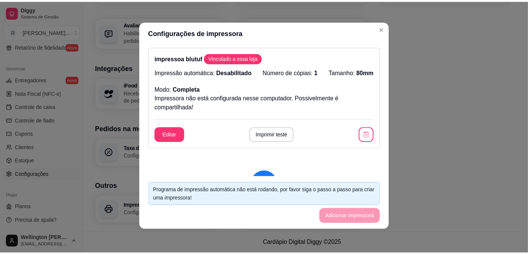
scroll to position [0, 0]
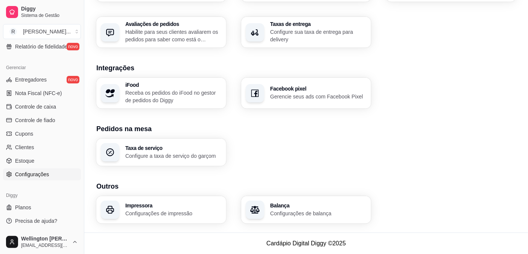
click at [478, 124] on section "Pedidos na mesa Taxa de serviço Configure a taxa de serviço do garçom" at bounding box center [305, 145] width 419 height 43
click at [43, 171] on span "Configurações" at bounding box center [32, 175] width 34 height 8
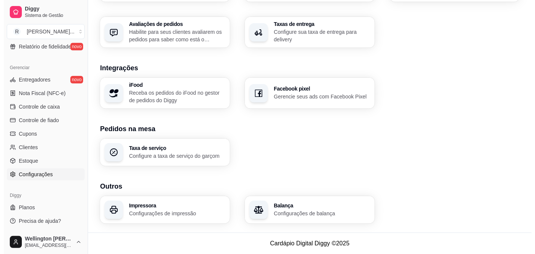
scroll to position [419, 0]
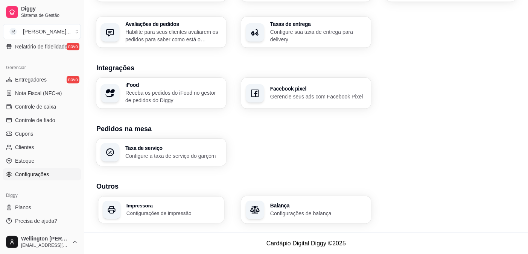
click at [184, 210] on p "Configurações de impressão" at bounding box center [172, 213] width 93 height 7
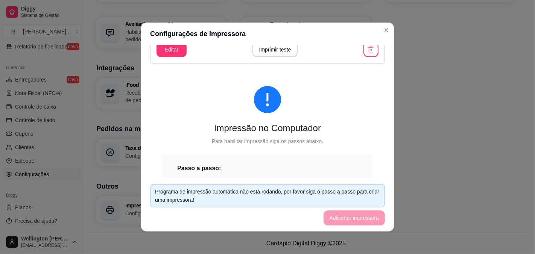
scroll to position [42, 0]
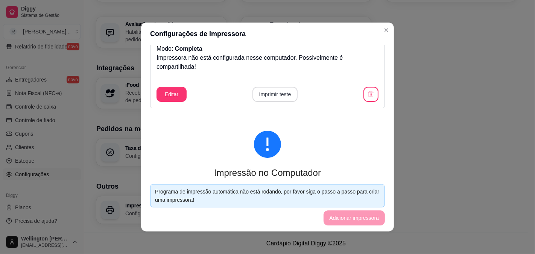
click at [273, 102] on button "Imprimir teste" at bounding box center [275, 94] width 46 height 15
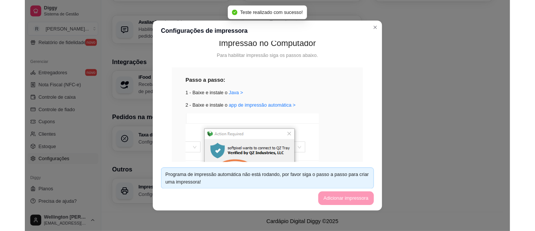
scroll to position [209, 0]
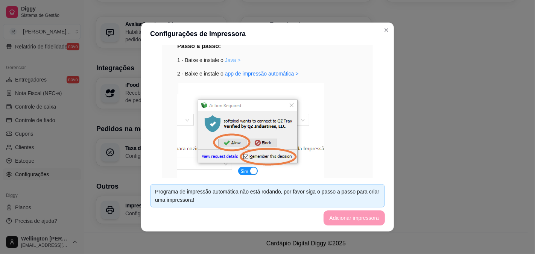
click at [225, 63] on link "Java >" at bounding box center [233, 60] width 16 height 6
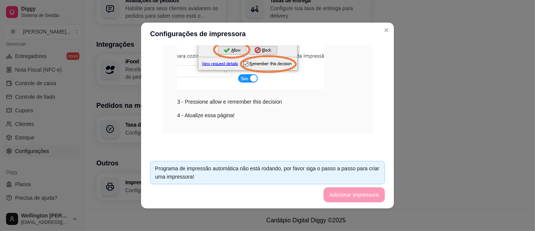
scroll to position [2, 0]
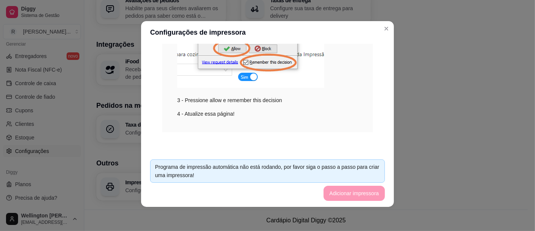
click at [209, 163] on div "Programa de impressão automática não está rodando, por favor siga o passo a pas…" at bounding box center [267, 171] width 225 height 17
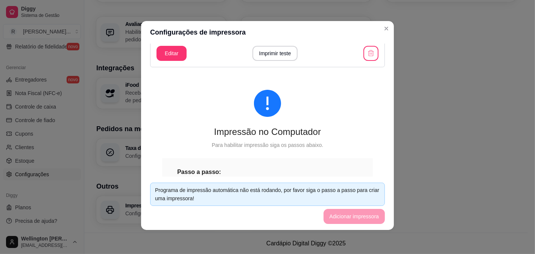
scroll to position [29, 0]
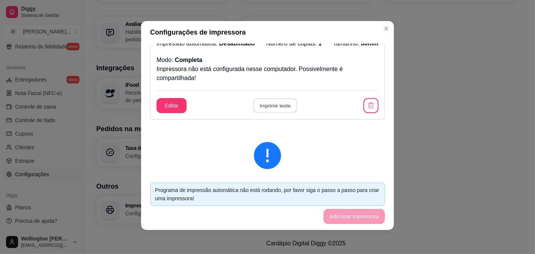
click at [269, 113] on button "Imprimir teste" at bounding box center [275, 106] width 44 height 15
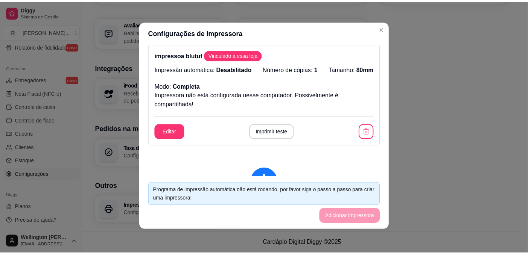
scroll to position [0, 0]
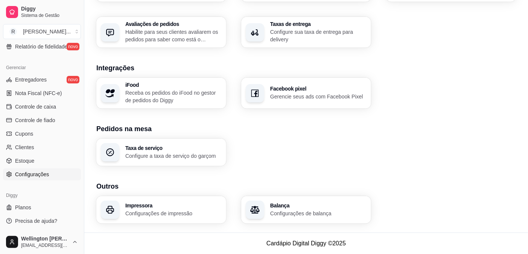
click at [422, 139] on div "Taxa de serviço Configure a taxa de serviço do garçom" at bounding box center [305, 152] width 419 height 27
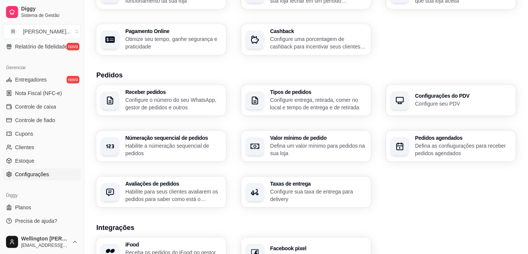
scroll to position [336, 0]
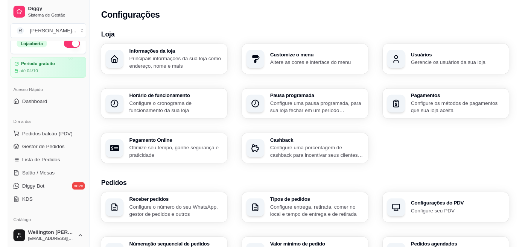
scroll to position [0, 0]
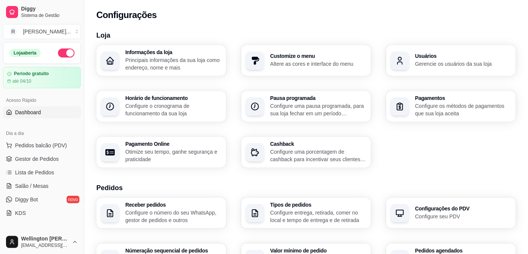
click at [41, 116] on span "Dashboard" at bounding box center [28, 113] width 26 height 8
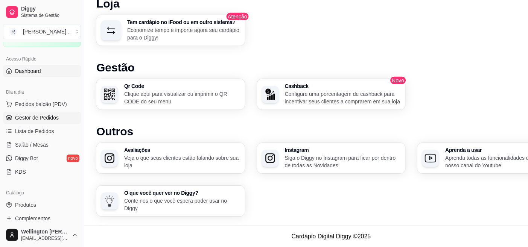
scroll to position [42, 0]
click at [50, 135] on span "Lista de Pedidos" at bounding box center [34, 131] width 39 height 8
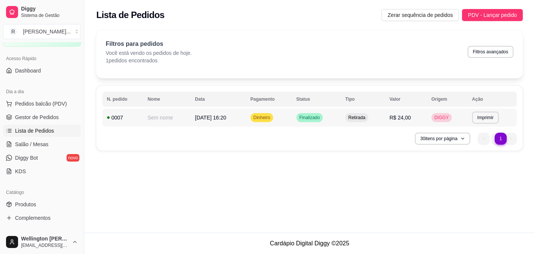
click at [322, 121] on span "Finalizado" at bounding box center [310, 118] width 24 height 6
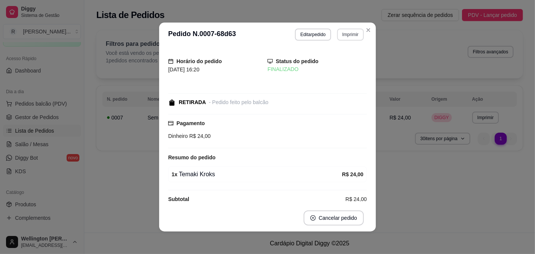
click at [364, 41] on button "Imprimir" at bounding box center [350, 35] width 27 height 12
click at [343, 57] on h4 "Escolha a impressora" at bounding box center [343, 59] width 55 height 8
click at [371, 33] on icon "Close" at bounding box center [368, 30] width 6 height 6
